Goal: Task Accomplishment & Management: Manage account settings

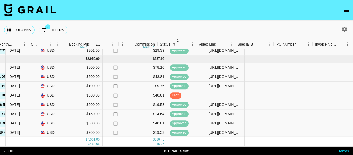
scroll to position [135, 329]
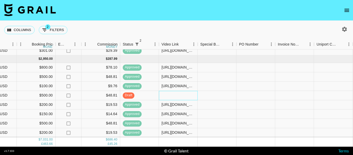
click at [175, 91] on div at bounding box center [178, 95] width 39 height 9
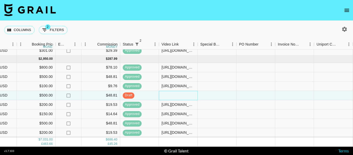
click at [175, 91] on div at bounding box center [178, 95] width 39 height 9
click at [175, 93] on input "https://www.tiktok.com/@manihamalikkk/photo/7553389787995000119?_r=1&_t=ZS-8zyc…" at bounding box center [178, 95] width 38 height 4
type input "https://www.tiktok.com/@manihamalikkk/photo/7553389787995000119?_r=1&_t=ZS-8zyc…"
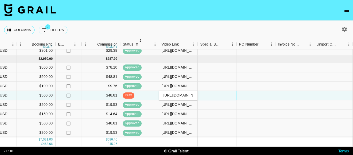
click at [214, 91] on div at bounding box center [217, 95] width 39 height 9
click at [173, 93] on div "https://www.tiktok.com/@manihamalikkk/photo/7553389787995000119?_r=1&_t=ZS-8zyc…" at bounding box center [177, 95] width 33 height 5
click at [173, 93] on div "https://www.tiktok.com/@manihamalikkk/photo/7553389787995000119?_r=1&_t=ZS-8zyc…" at bounding box center [178, 95] width 38 height 5
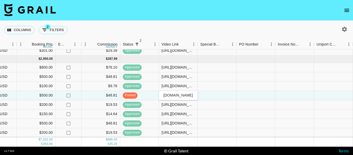
click at [173, 93] on input "https://www.tiktok.com/@manihamalikkk/photo/7553389787995000119?_r=1&_t=ZS-8zyc…" at bounding box center [178, 95] width 38 height 4
click at [242, 95] on div at bounding box center [255, 95] width 39 height 9
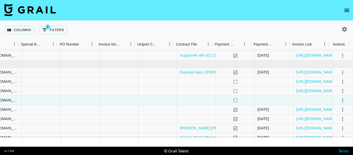
scroll to position [135, 509]
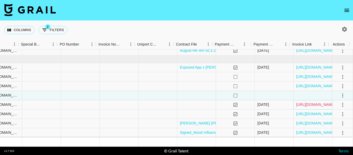
click at [308, 102] on link "https://in.xero.com/OqAHmfuhl96VQZhnnDih0GcdtIR2aveUxp1xzupU" at bounding box center [315, 104] width 39 height 5
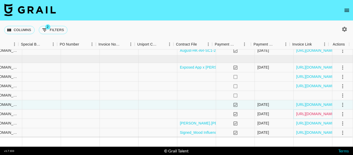
click at [300, 111] on link "https://in.xero.com/2EbtaxLTf3al3k62aiDRGGHsOz7d63LdRZn7azrZ" at bounding box center [315, 113] width 39 height 5
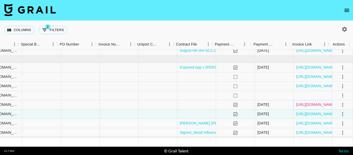
click at [298, 102] on link "https://in.xero.com/OqAHmfuhl96VQZhnnDih0GcdtIR2aveUxp1xzupU" at bounding box center [315, 104] width 39 height 5
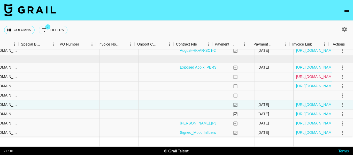
click at [306, 74] on link "https://in.xero.com/4HHIioDNkQiAy5l2NGk6jBKEcC1Y1RLt0Z1AUKUn" at bounding box center [315, 76] width 39 height 5
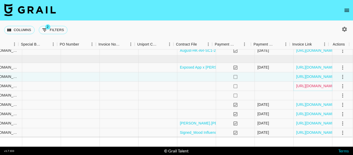
click at [300, 83] on link "https://in.xero.com/gfaWpTdE3gUfTUArzjPesNfaBOL4VsgmDvMeDXyu" at bounding box center [315, 85] width 39 height 5
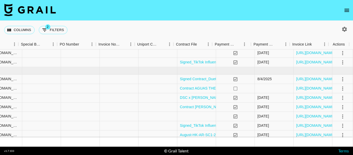
scroll to position [48, 509]
click at [299, 89] on link "https://in.xero.com/FMkoi6CZfl1GxJQ9UptqGl4m0QRIvtxd1OafZjTf" at bounding box center [315, 88] width 39 height 5
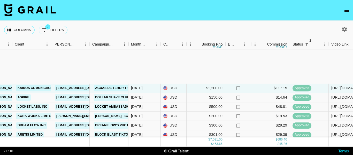
scroll to position [135, 160]
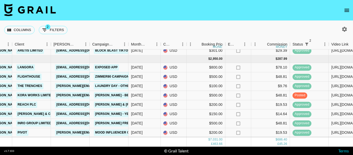
click at [107, 73] on link "Zimmer90 Campaign" at bounding box center [112, 76] width 36 height 6
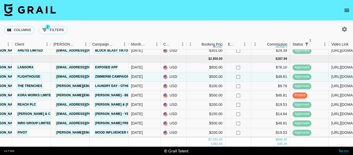
click at [119, 83] on link "Laundry Day - Other Side of The World Campaign" at bounding box center [139, 86] width 90 height 6
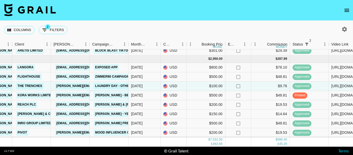
click at [117, 92] on link "JADE - Before You Break My Heart" at bounding box center [135, 95] width 82 height 6
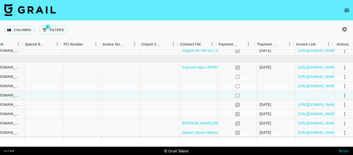
scroll to position [135, 509]
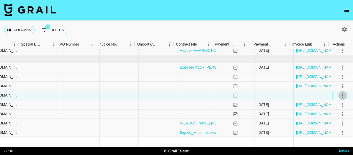
click at [341, 92] on icon "select merge strategy" at bounding box center [342, 95] width 6 height 6
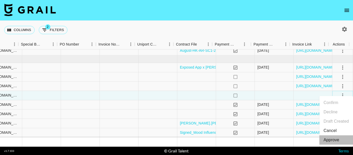
click at [342, 139] on li "Approve" at bounding box center [336, 139] width 34 height 9
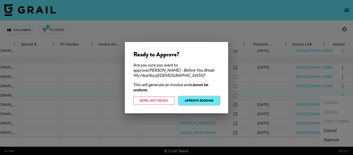
click at [196, 100] on button "Approve Booking" at bounding box center [198, 100] width 41 height 8
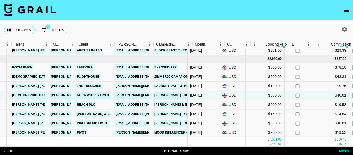
scroll to position [135, 96]
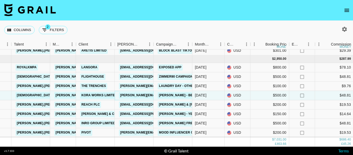
click at [136, 92] on link "rachel@kora.works" at bounding box center [161, 95] width 84 height 6
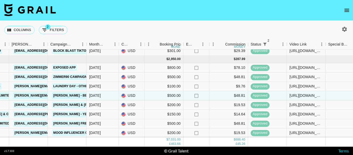
scroll to position [135, 201]
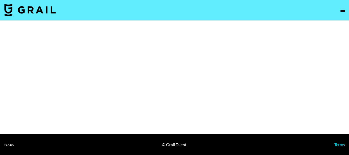
select select "Song"
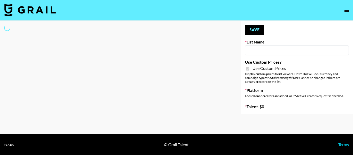
type input "Techno Creators"
checkbox input "true"
select select "Brand"
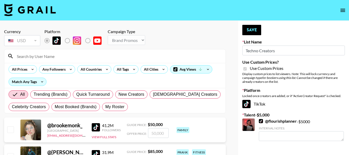
click at [40, 56] on input at bounding box center [118, 56] width 209 height 8
type input "[PERSON_NAME]"
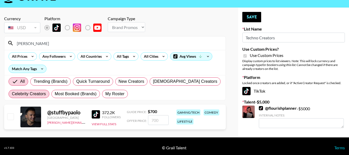
scroll to position [14, 0]
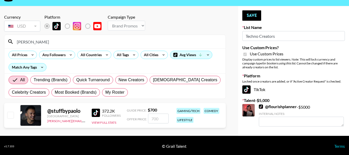
click at [9, 114] on input "checkbox" at bounding box center [10, 115] width 6 height 6
checkbox input "true"
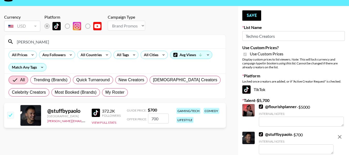
drag, startPoint x: 154, startPoint y: 117, endPoint x: 141, endPoint y: 115, distance: 12.6
click at [141, 115] on div "Offer Price: 700" at bounding box center [148, 118] width 42 height 10
drag, startPoint x: 155, startPoint y: 119, endPoint x: 138, endPoint y: 119, distance: 16.5
click at [138, 119] on div "Offer Price: 1000" at bounding box center [148, 118] width 42 height 10
type input "800"
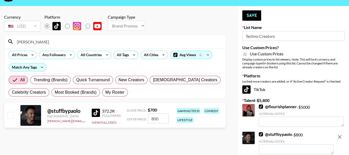
checkbox input "false"
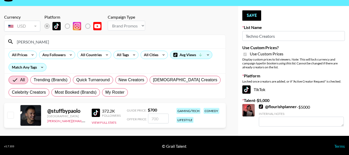
checkbox input "true"
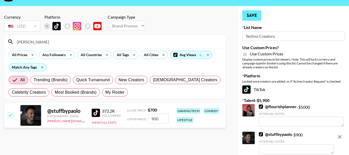
type input "900"
click at [251, 14] on button "Save" at bounding box center [251, 15] width 19 height 10
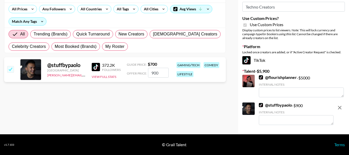
scroll to position [0, 0]
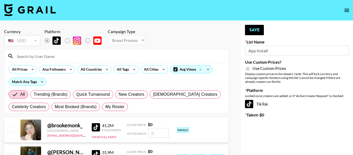
select select "Brand"
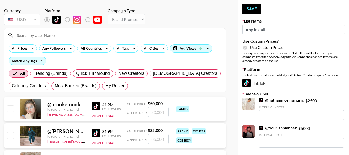
scroll to position [21, 0]
click at [283, 100] on link "@ nathanmorrismusic" at bounding box center [281, 100] width 45 height 5
click at [290, 98] on link "@ nathanmorrismusic" at bounding box center [281, 100] width 45 height 5
click at [118, 39] on input at bounding box center [118, 35] width 209 height 8
type input "[PERSON_NAME]"
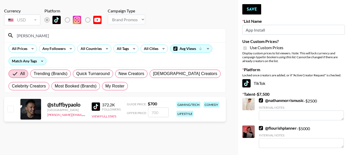
click at [12, 110] on input "checkbox" at bounding box center [10, 108] width 6 height 6
checkbox input "true"
drag, startPoint x: 153, startPoint y: 112, endPoint x: 143, endPoint y: 111, distance: 10.4
click at [143, 111] on div "Offer Price: 700" at bounding box center [148, 112] width 42 height 10
type input "1000"
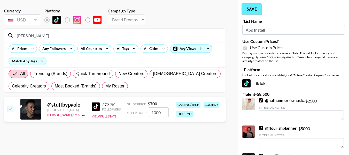
click at [250, 9] on button "Save" at bounding box center [251, 9] width 19 height 10
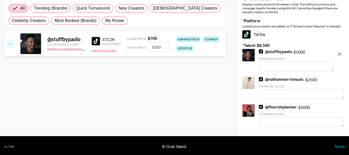
scroll to position [88, 0]
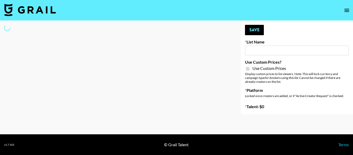
type input "PolyBuzz Campaign"
checkbox input "true"
select select "Brand"
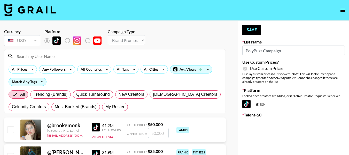
click at [82, 59] on input at bounding box center [118, 56] width 209 height 8
type input "[PERSON_NAME]"
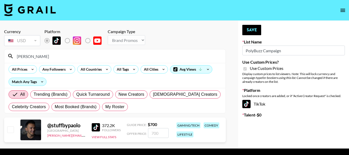
click at [12, 128] on input "checkbox" at bounding box center [10, 129] width 6 height 6
checkbox input "true"
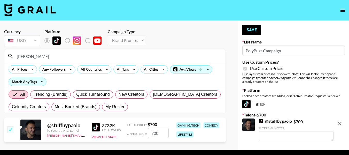
drag, startPoint x: 153, startPoint y: 132, endPoint x: 134, endPoint y: 129, distance: 19.5
click at [134, 129] on div "Offer Price: 700" at bounding box center [148, 133] width 42 height 10
type input "1000"
click at [253, 28] on button "Save" at bounding box center [251, 30] width 19 height 10
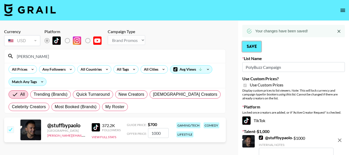
scroll to position [33, 0]
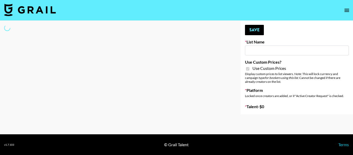
type input "Airbrush [DATE] Filters"
checkbox input "true"
select select "Brand"
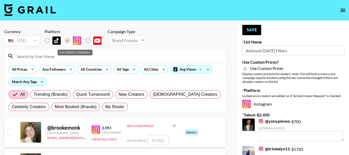
click at [47, 41] on label "List locked to Instagram." at bounding box center [51, 40] width 19 height 11
click at [90, 56] on input at bounding box center [118, 56] width 209 height 8
type input "jacob.cline"
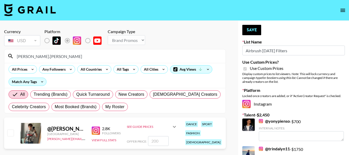
click at [13, 130] on input "checkbox" at bounding box center [10, 132] width 6 height 6
checkbox input "true"
drag, startPoint x: 163, startPoint y: 140, endPoint x: 144, endPoint y: 138, distance: 18.7
click at [144, 138] on div "Offer Price: 200" at bounding box center [152, 141] width 51 height 10
type input "500"
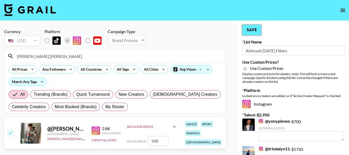
click at [255, 30] on button "Save" at bounding box center [251, 30] width 19 height 10
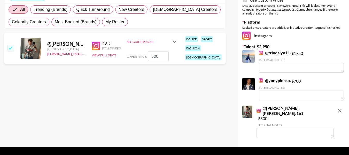
scroll to position [88, 0]
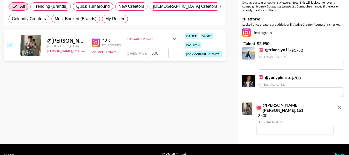
click at [278, 76] on link "@ yonypienso" at bounding box center [274, 77] width 31 height 5
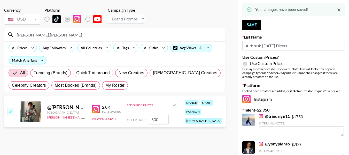
scroll to position [20, 0]
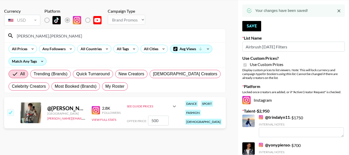
click at [78, 38] on input "jacob.cline" at bounding box center [118, 36] width 209 height 8
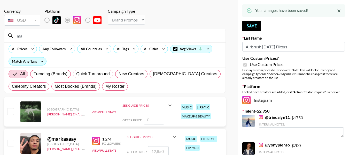
type input "maniha"
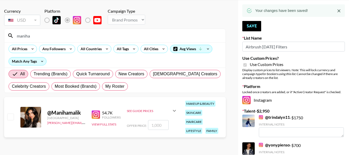
click at [10, 120] on div at bounding box center [10, 117] width 8 height 9
click at [11, 114] on input "checkbox" at bounding box center [10, 116] width 6 height 6
checkbox input "true"
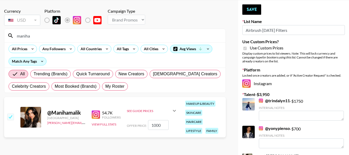
drag, startPoint x: 164, startPoint y: 122, endPoint x: 125, endPoint y: 127, distance: 39.7
click at [125, 127] on div "@ Manihamalik United States diane.salazar@grail-talent.com 54.7K Followers View…" at bounding box center [115, 117] width 222 height 40
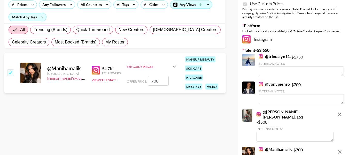
scroll to position [0, 0]
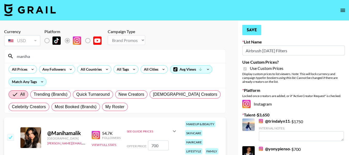
type input "700"
click at [252, 29] on button "Save" at bounding box center [251, 30] width 19 height 10
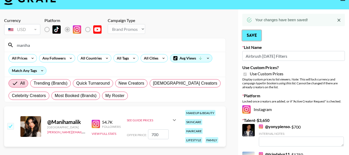
scroll to position [11, 0]
click at [42, 44] on input "maniha" at bounding box center [118, 45] width 209 height 8
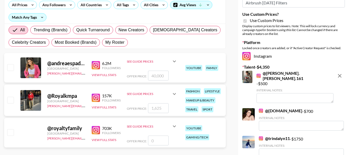
scroll to position [65, 0]
type input "royal"
click at [10, 99] on input "checkbox" at bounding box center [10, 99] width 6 height 6
checkbox input "true"
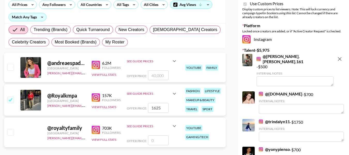
click at [156, 109] on input "1625" at bounding box center [158, 108] width 21 height 10
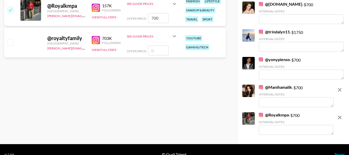
scroll to position [0, 0]
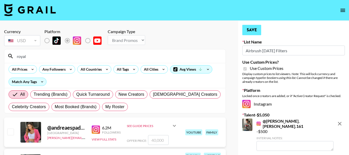
type input "700"
click at [251, 27] on button "Save" at bounding box center [251, 30] width 19 height 10
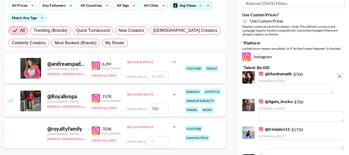
scroll to position [63, 0]
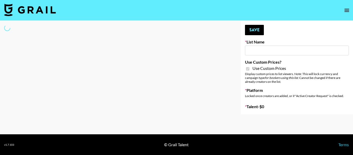
type input "Techno Creators"
checkbox input "true"
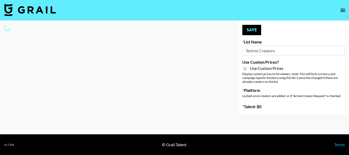
select select "Brand"
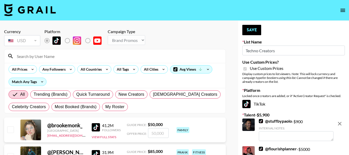
click at [283, 149] on link "@ flourishplanner" at bounding box center [278, 148] width 38 height 5
click at [113, 54] on input at bounding box center [118, 56] width 209 height 8
type input "paolo"
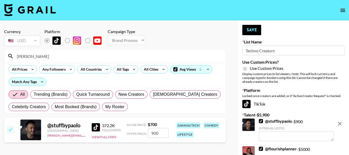
click at [152, 135] on input "900" at bounding box center [158, 133] width 21 height 10
checkbox input "false"
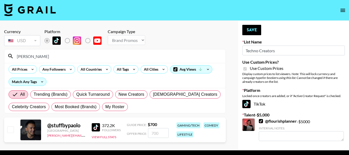
checkbox input "true"
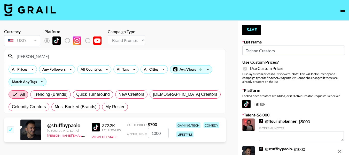
type input "1000"
drag, startPoint x: 252, startPoint y: 22, endPoint x: 252, endPoint y: 28, distance: 5.7
click at [252, 28] on div "Your changes have been saved! Save List Name Techno Creators Use Custom Prices?…" at bounding box center [293, 99] width 111 height 157
click at [252, 28] on button "Save" at bounding box center [251, 30] width 19 height 10
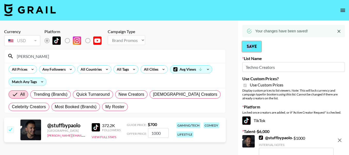
scroll to position [60, 0]
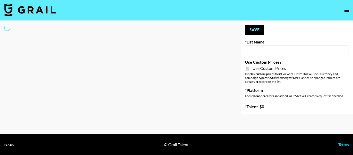
type input "Techno Creators"
checkbox input "true"
select select "Brand"
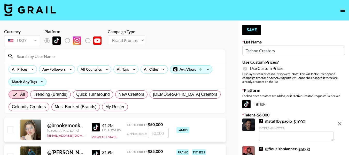
click at [278, 149] on link "@ flourishplanner" at bounding box center [278, 148] width 38 height 5
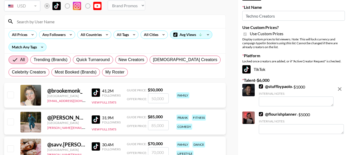
scroll to position [35, 0]
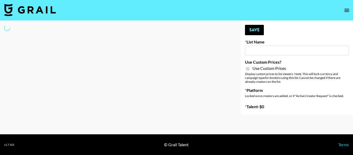
type input "Airbrush [DATE] Filters"
checkbox input "true"
select select "Brand"
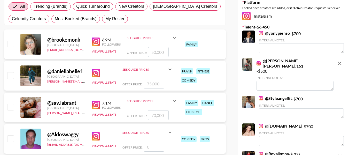
scroll to position [88, 0]
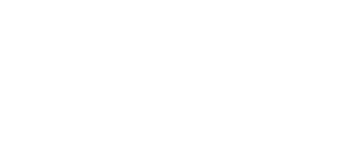
select select "Brand"
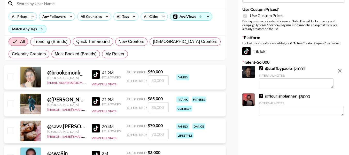
scroll to position [54, 0]
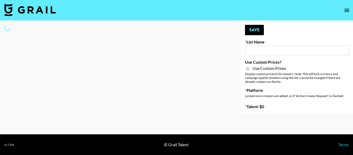
type input "App Install"
checkbox input "true"
select select "Brand"
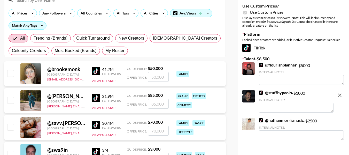
scroll to position [56, 0]
